Goal: Task Accomplishment & Management: Manage account settings

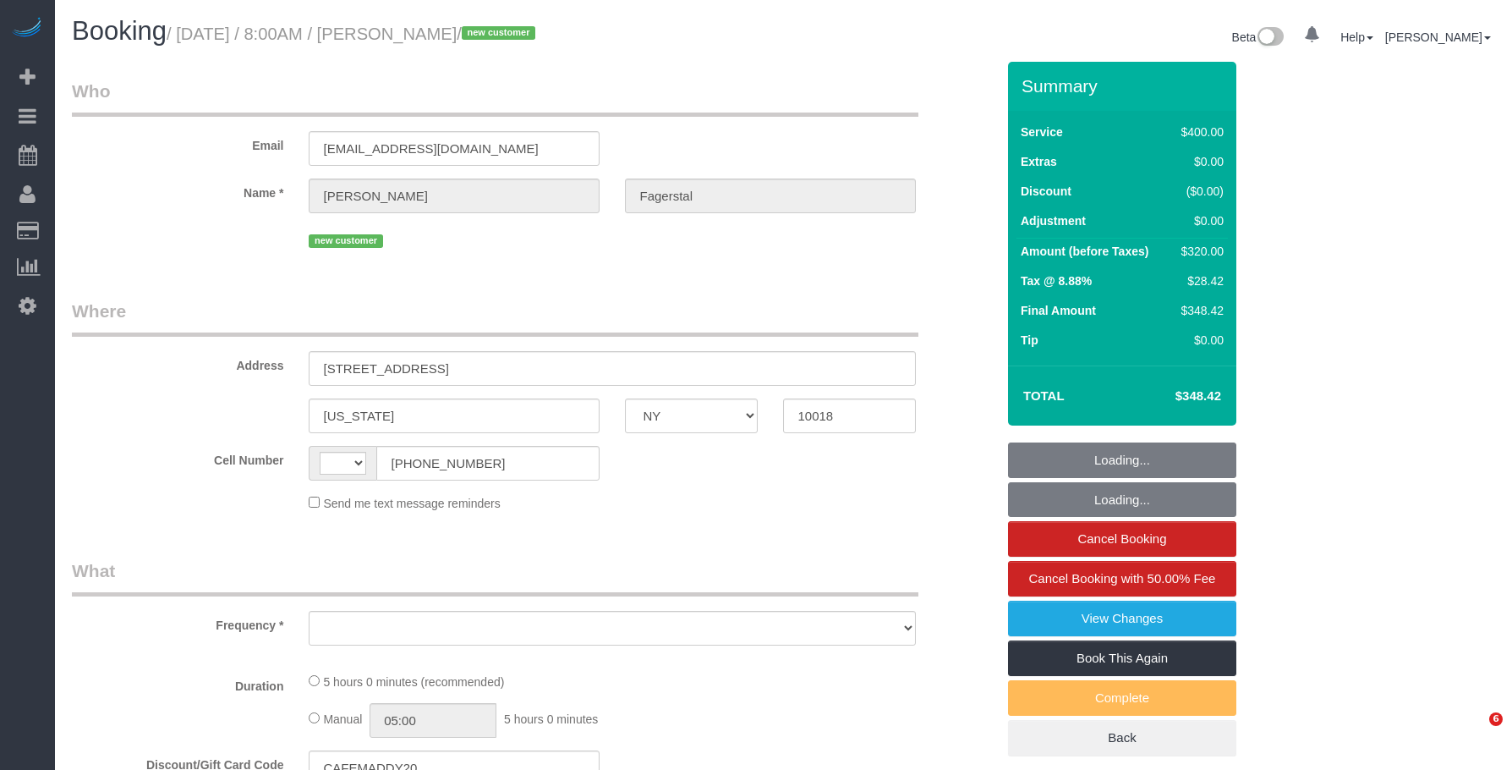
select select "NY"
select select "string:[GEOGRAPHIC_DATA]"
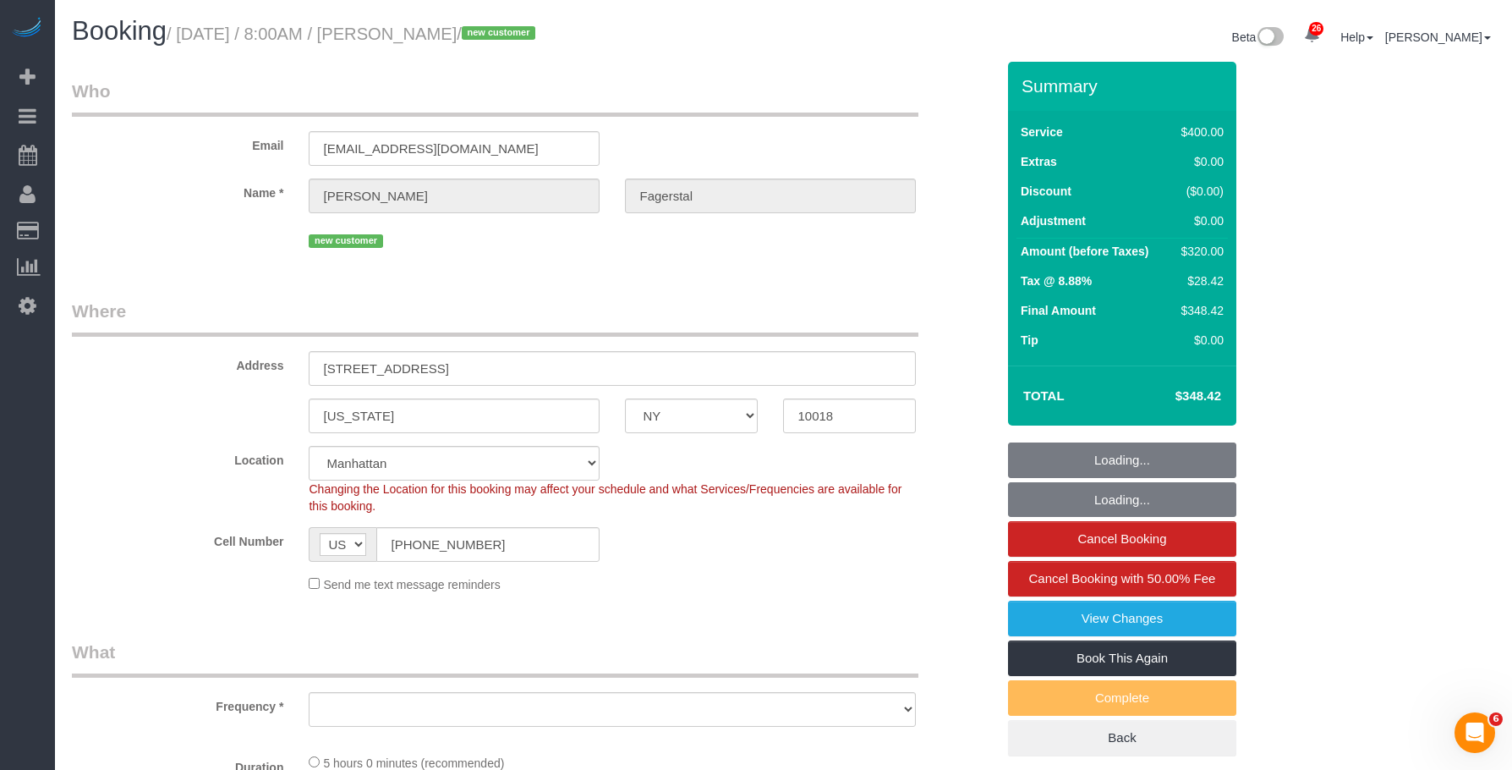
select select "spot1"
select select "number:56"
select select "number:70"
select select "number:15"
select select "number:5"
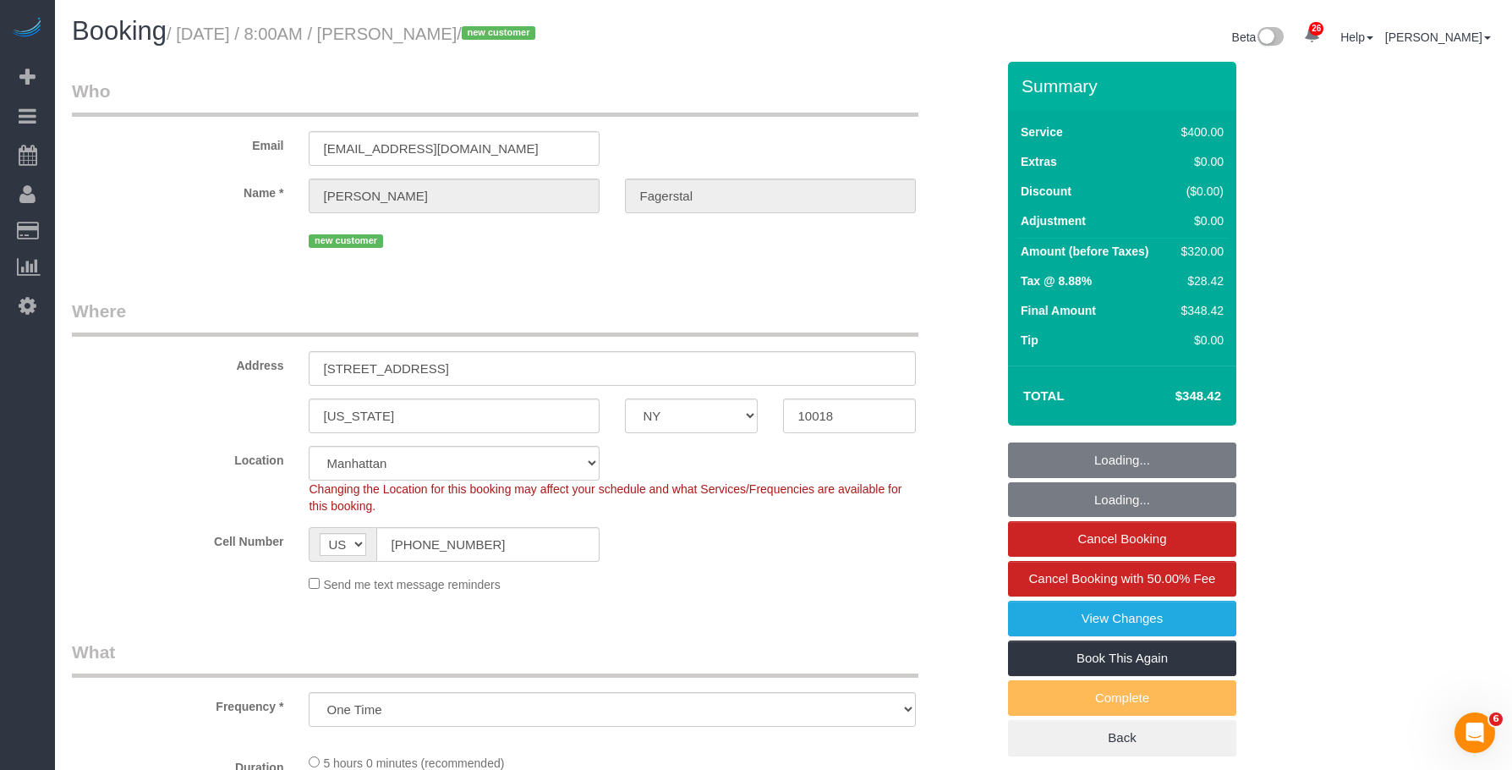
select select "object:971"
select select "string:stripe-pm_1SAgBp4VGloSiKo7GebCEJYy"
select select "300"
select select "object:1537"
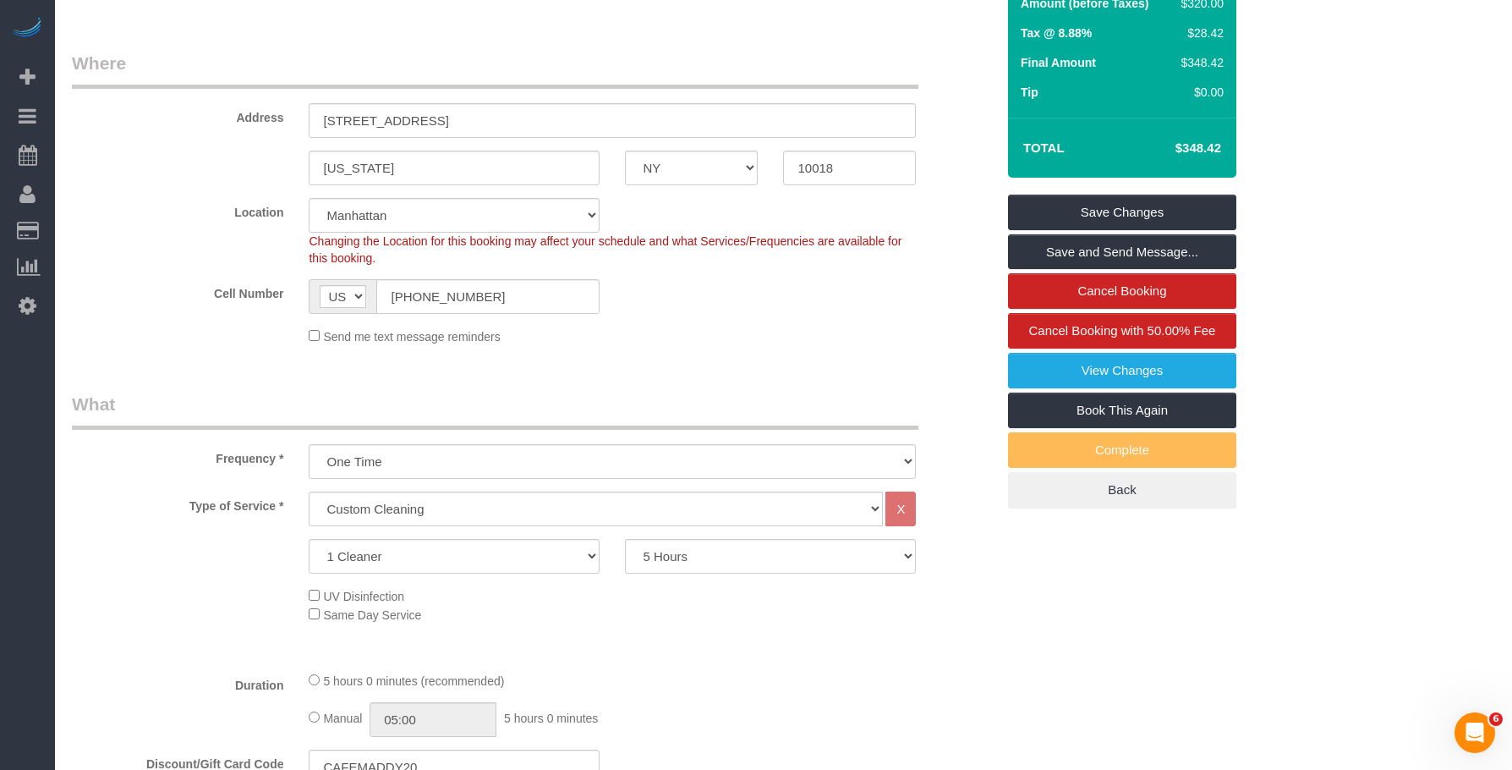
scroll to position [423, 0]
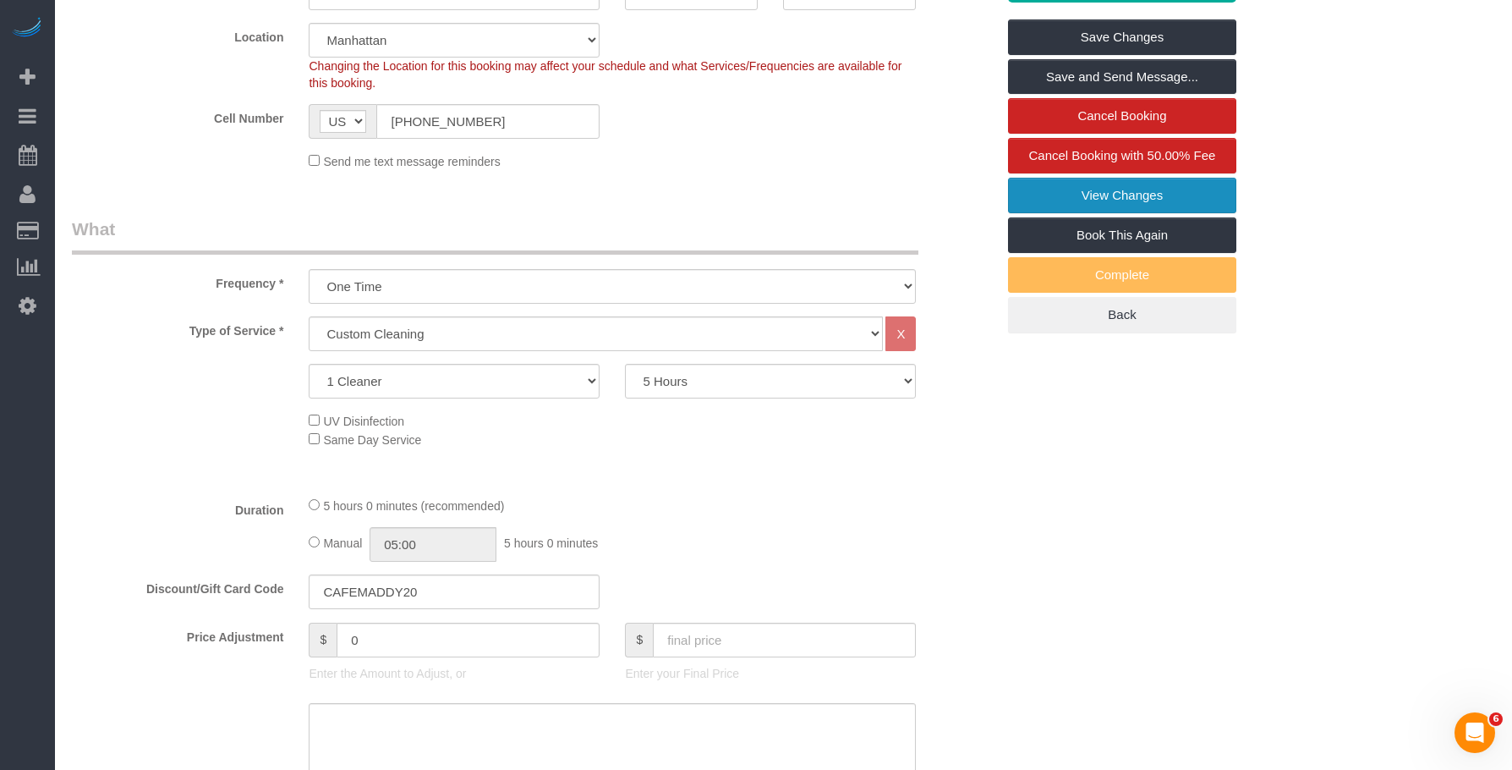
click at [1043, 188] on link "View Changes" at bounding box center [1122, 196] width 228 height 36
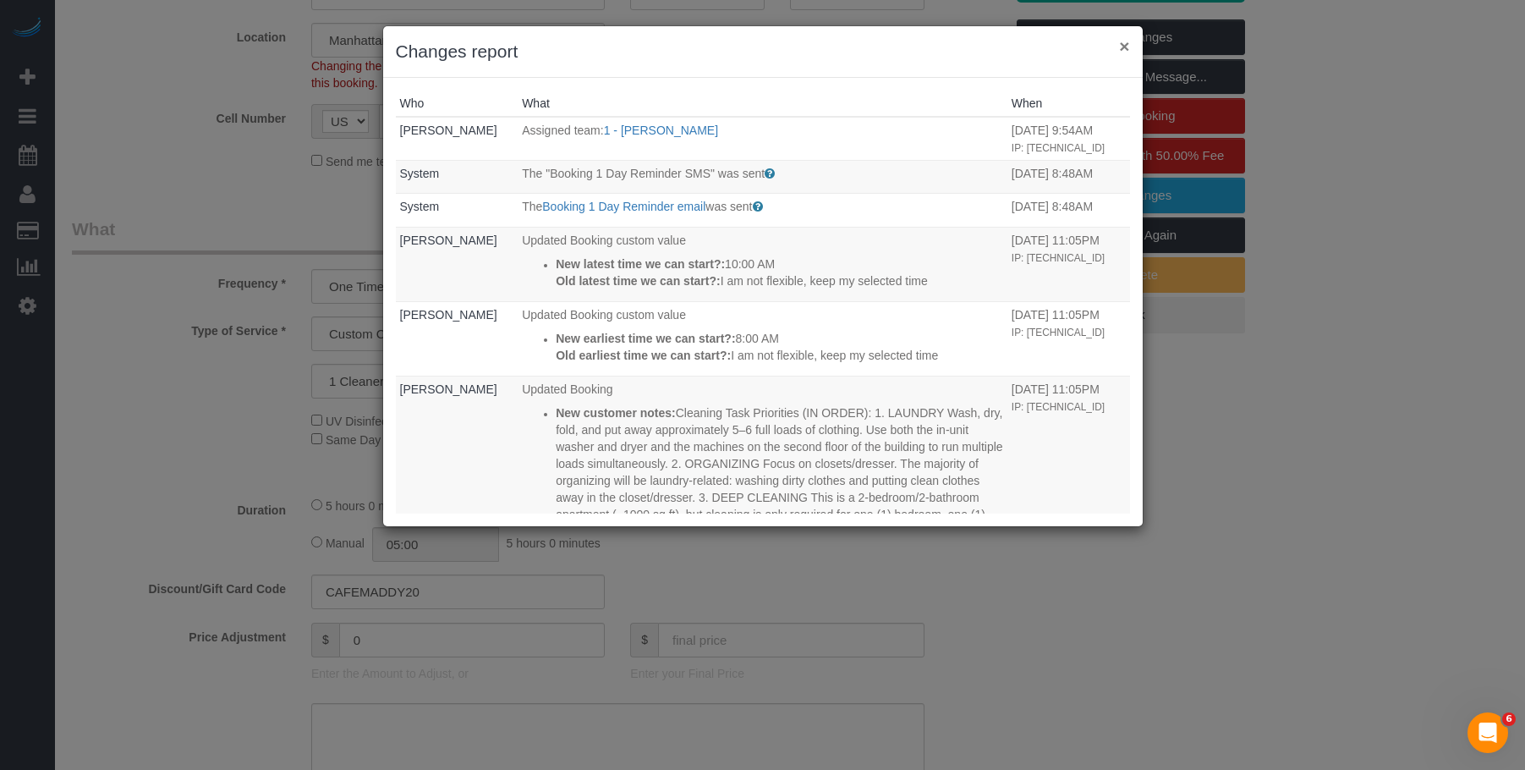
click at [1126, 47] on button "×" at bounding box center [1124, 46] width 10 height 18
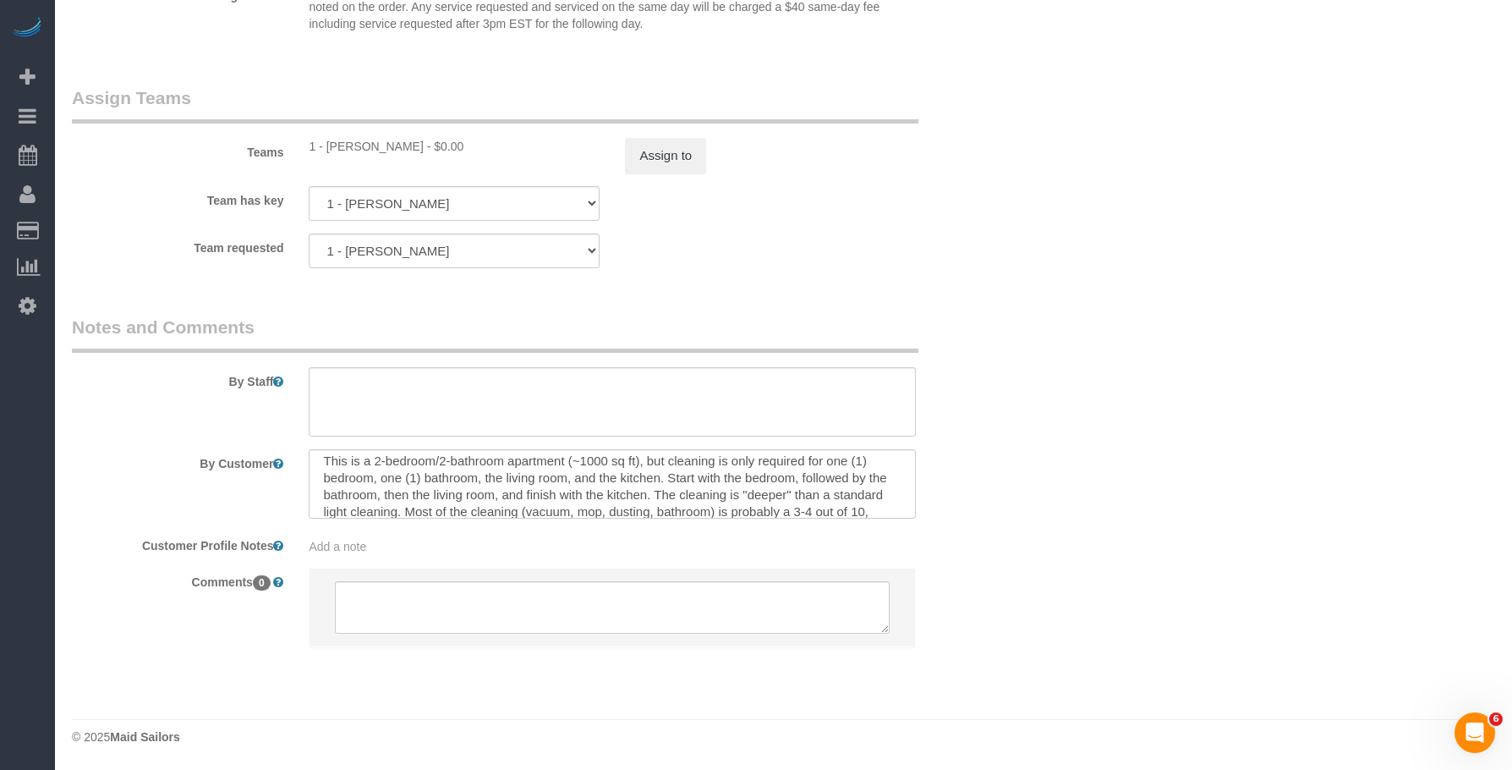
scroll to position [219, 0]
